Goal: Task Accomplishment & Management: Complete application form

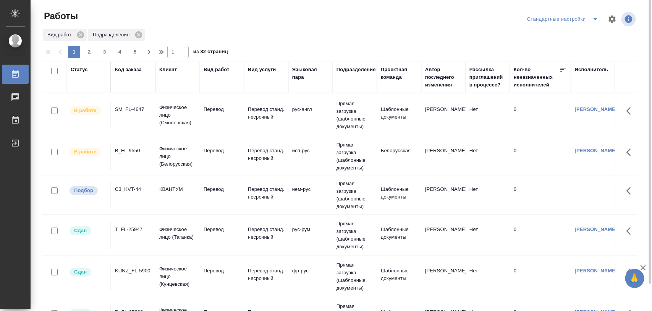
click at [134, 191] on div "C3_KVT-44" at bounding box center [133, 189] width 37 height 8
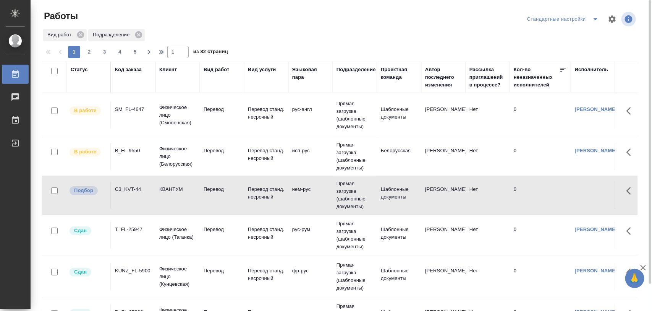
click at [125, 189] on div "C3_KVT-44" at bounding box center [133, 189] width 37 height 8
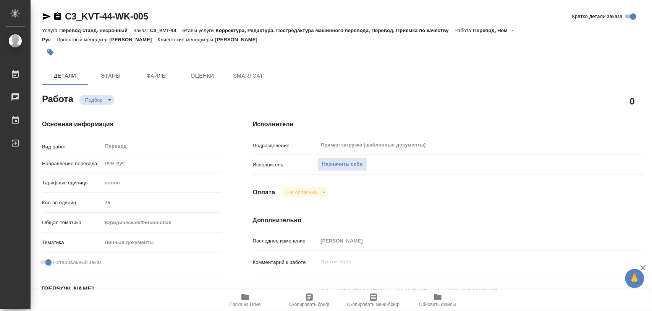
type textarea "x"
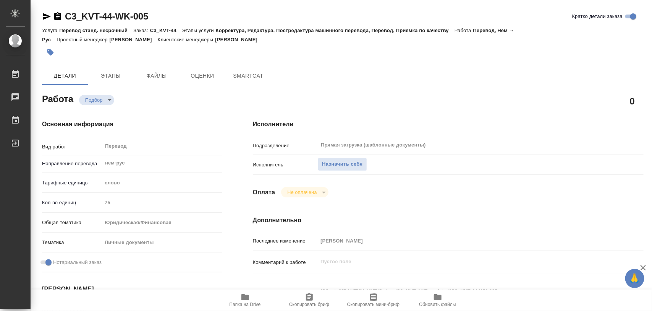
type textarea "x"
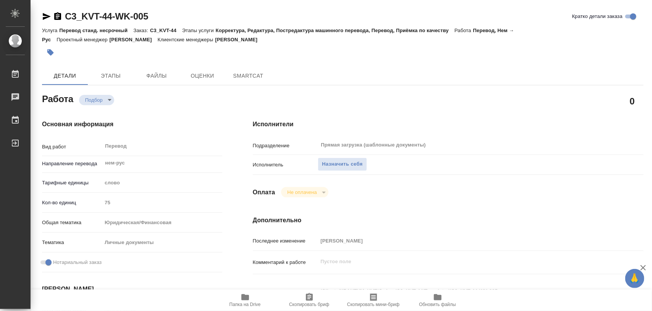
type textarea "x"
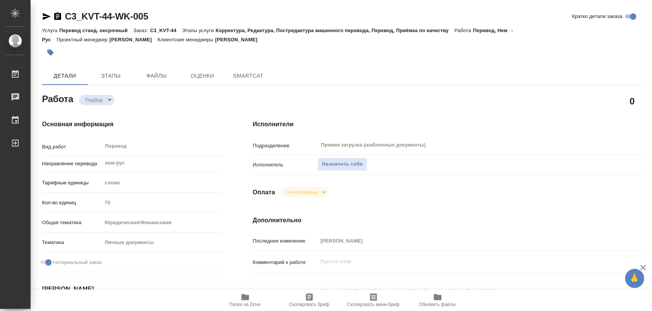
type textarea "x"
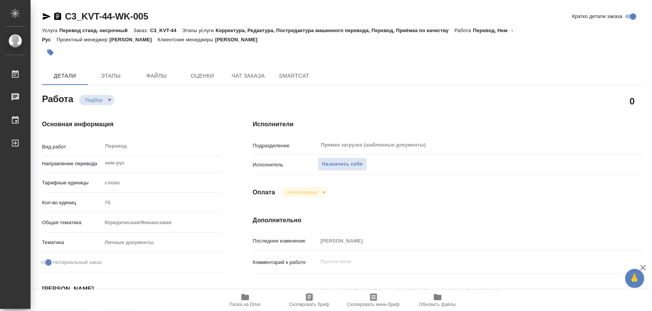
type textarea "x"
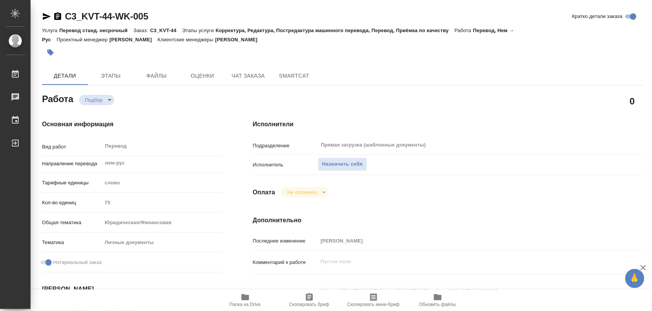
type textarea "x"
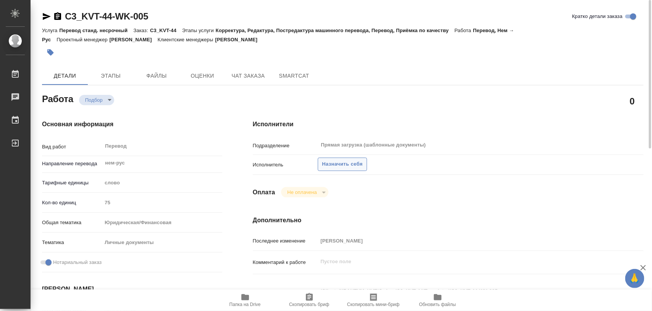
click at [347, 162] on span "Назначить себя" at bounding box center [342, 164] width 41 height 9
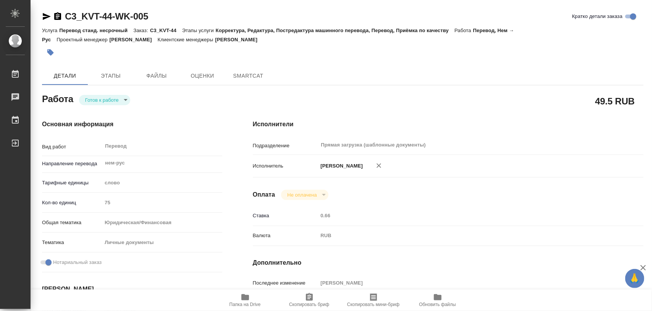
type textarea "x"
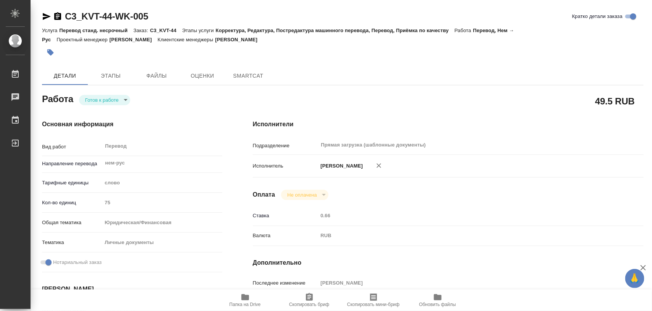
type textarea "x"
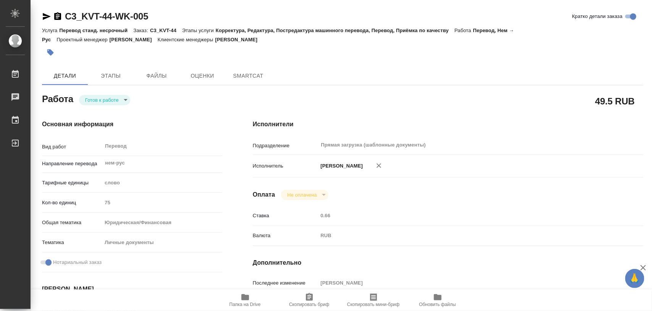
type textarea "x"
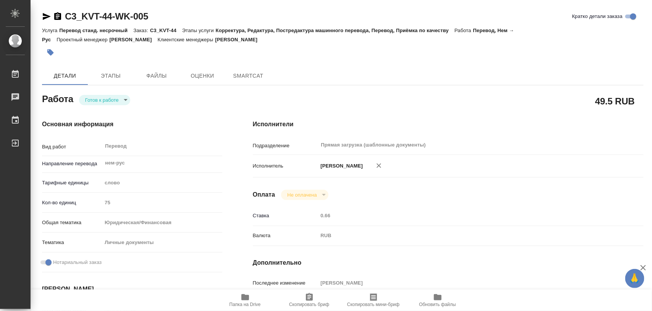
type textarea "x"
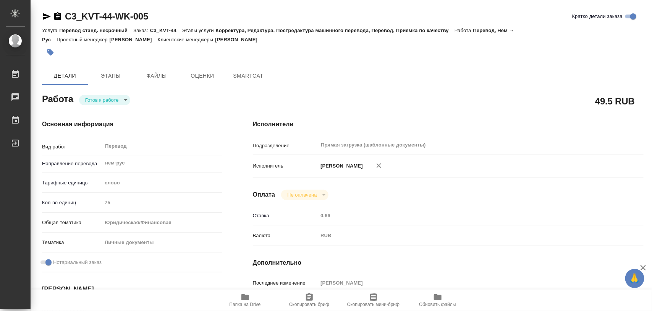
type textarea "x"
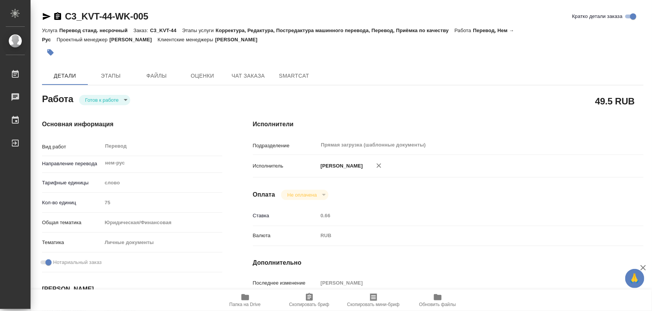
click at [123, 100] on body "🙏 .cls-1 fill:#fff; AWATERA Iglakov Maksim Работы Чаты График Выйти C3_KVT-44-W…" at bounding box center [326, 155] width 652 height 311
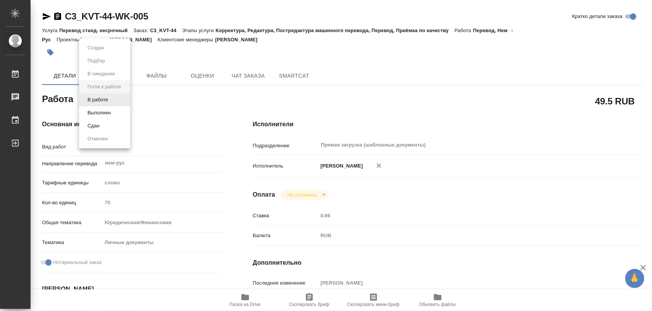
type textarea "x"
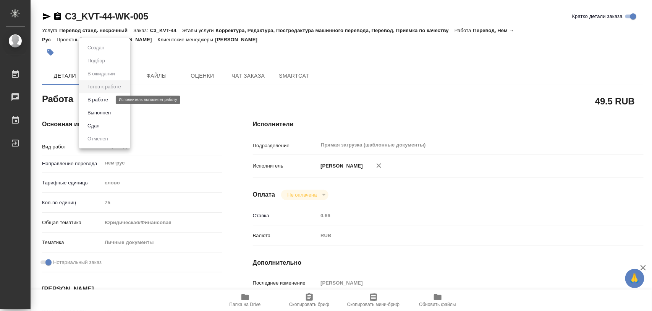
click at [101, 100] on button "В работе" at bounding box center [97, 100] width 25 height 8
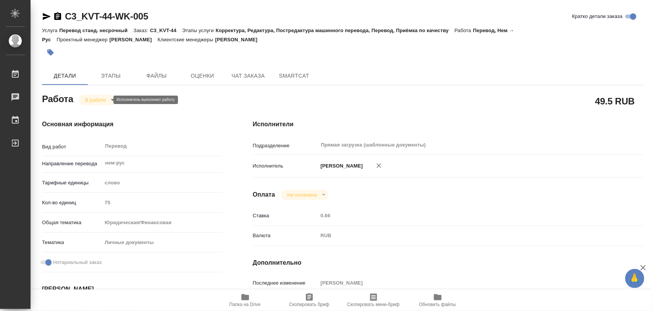
type textarea "x"
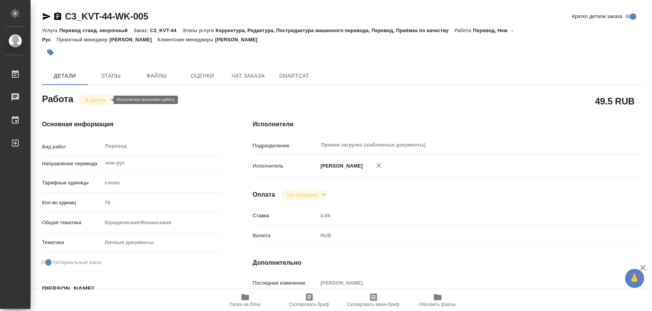
type textarea "x"
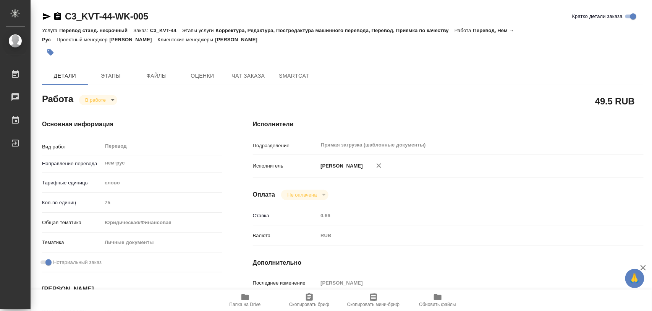
type textarea "x"
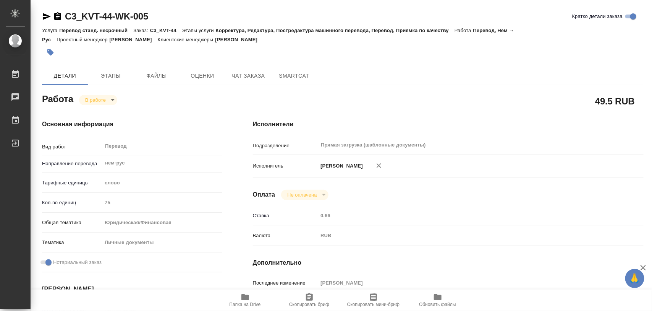
click at [246, 294] on icon "button" at bounding box center [245, 296] width 9 height 9
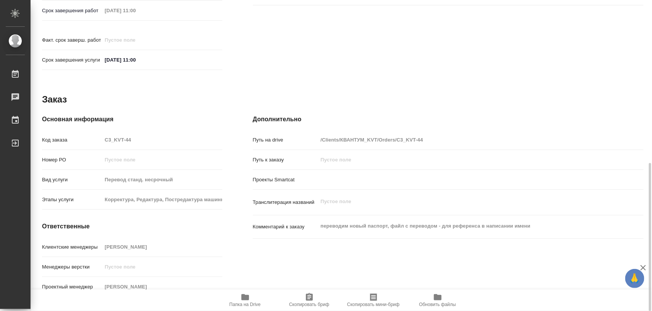
click at [306, 295] on icon "button" at bounding box center [309, 296] width 9 height 9
